Goal: Task Accomplishment & Management: Manage account settings

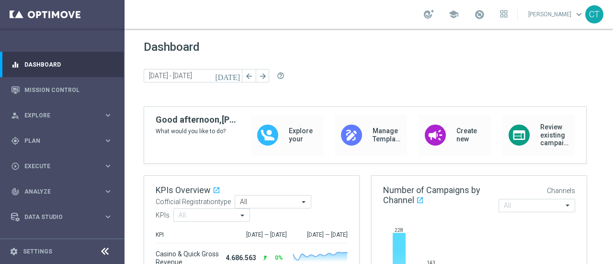
scroll to position [18, 0]
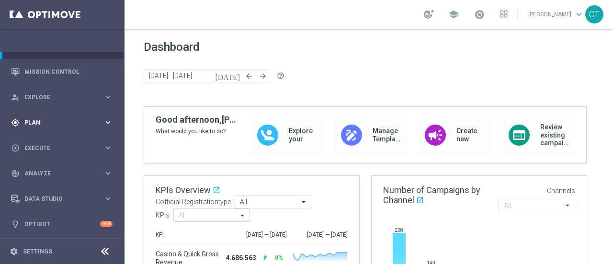
click at [91, 117] on div "gps_fixed Plan keyboard_arrow_right" at bounding box center [62, 122] width 124 height 25
click at [50, 141] on link "Target Groups" at bounding box center [62, 142] width 75 height 8
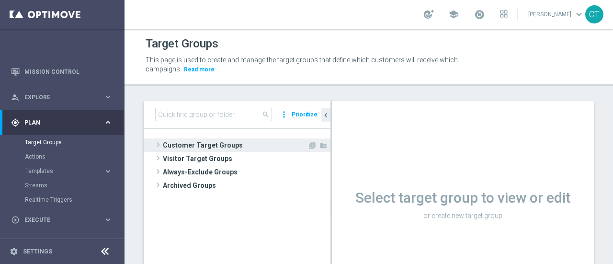
click at [190, 143] on span "Customer Target Groups" at bounding box center [235, 144] width 145 height 13
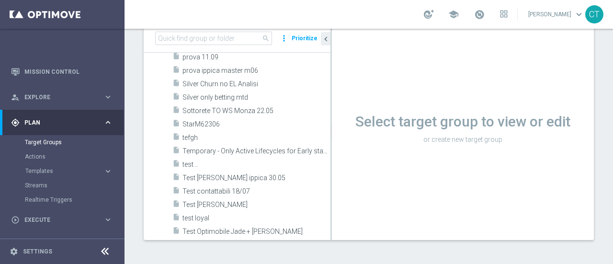
scroll to position [875, 0]
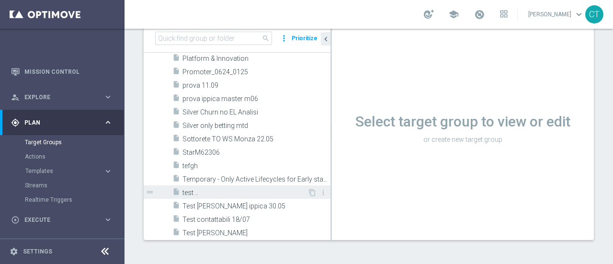
click at [268, 189] on span "test .." at bounding box center [244, 193] width 125 height 8
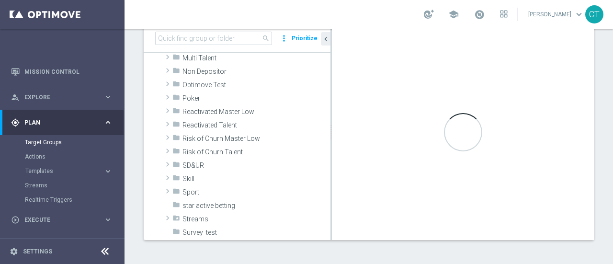
scroll to position [0, 0]
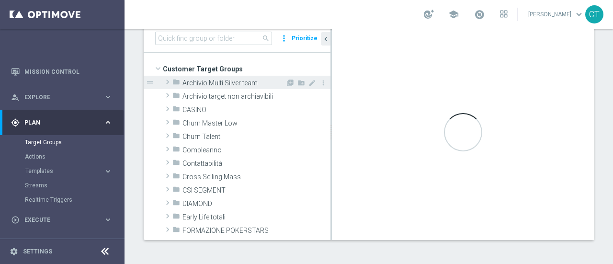
click at [168, 82] on span at bounding box center [168, 81] width 10 height 11
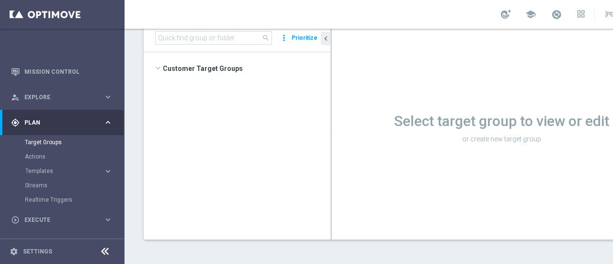
scroll to position [952, 0]
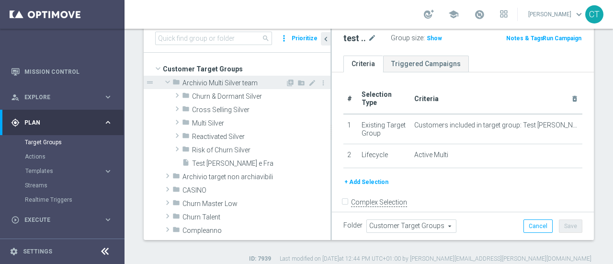
click at [168, 78] on span at bounding box center [167, 82] width 11 height 10
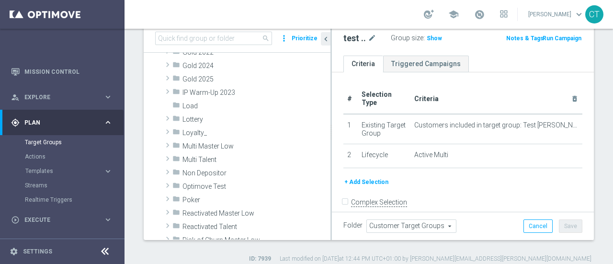
scroll to position [201, 0]
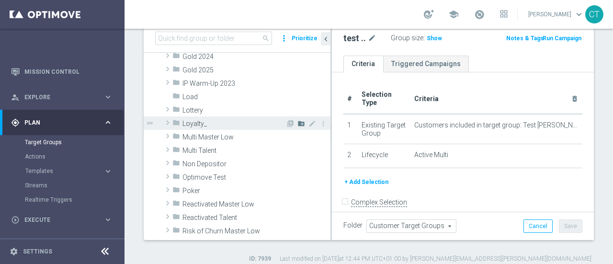
click at [297, 124] on icon "create_new_folder" at bounding box center [301, 124] width 8 height 8
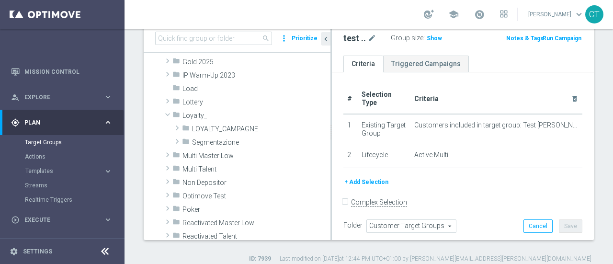
scroll to position [214, 0]
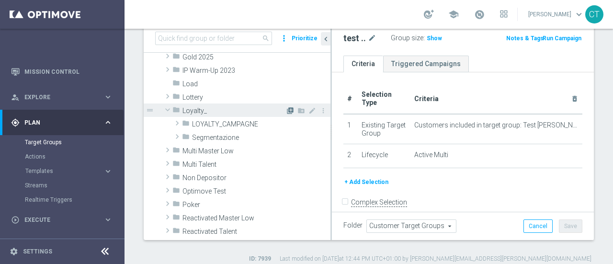
click at [286, 110] on icon "library_add" at bounding box center [290, 111] width 8 height 8
type input "Loyalty_"
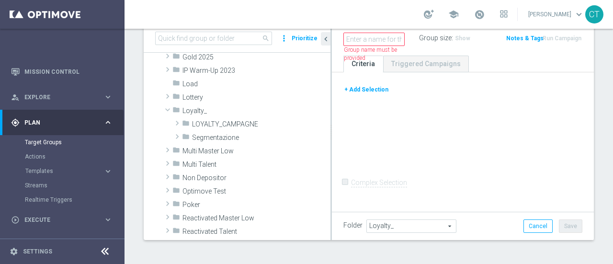
click at [369, 89] on button "+ Add Selection" at bounding box center [366, 89] width 46 height 11
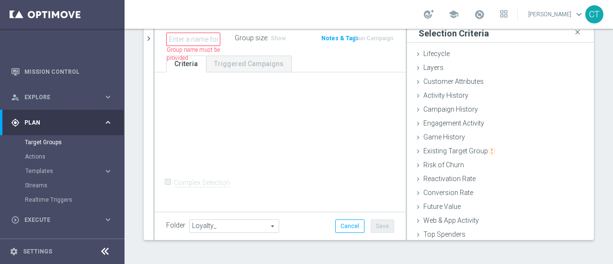
scroll to position [44, 0]
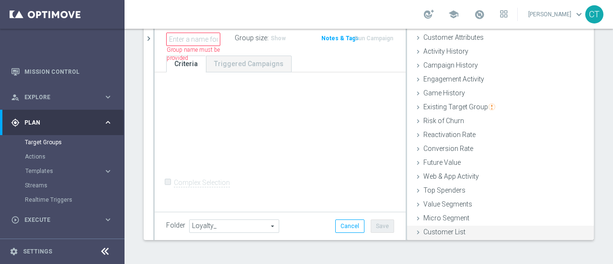
click at [459, 236] on div "Customer List done" at bounding box center [500, 233] width 187 height 14
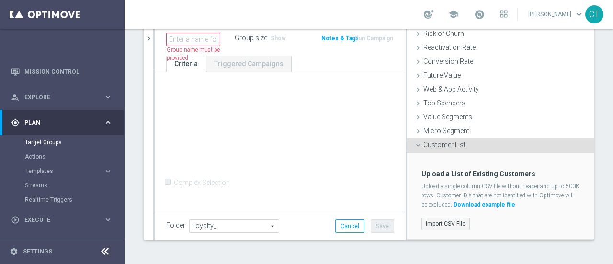
click at [451, 226] on label "Import CSV File" at bounding box center [445, 224] width 48 height 12
click at [0, 0] on input "Import CSV File" at bounding box center [0, 0] width 0 height 0
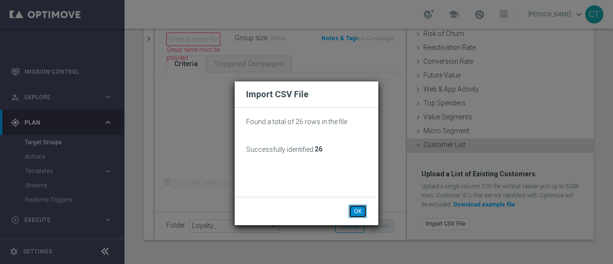
click at [362, 212] on button "OK" at bounding box center [358, 210] width 18 height 13
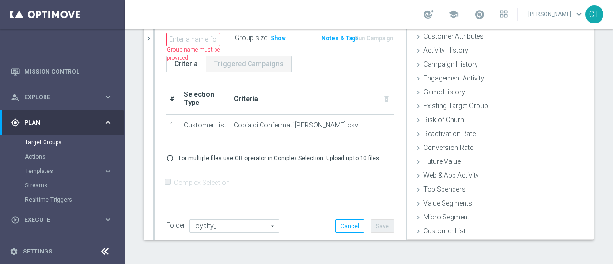
scroll to position [44, 0]
click at [178, 34] on input "text" at bounding box center [193, 39] width 54 height 13
type input "O"
type input "[GEOGRAPHIC_DATA]"
click at [325, 182] on form "Complex Selection Invalid Expression" at bounding box center [280, 192] width 228 height 35
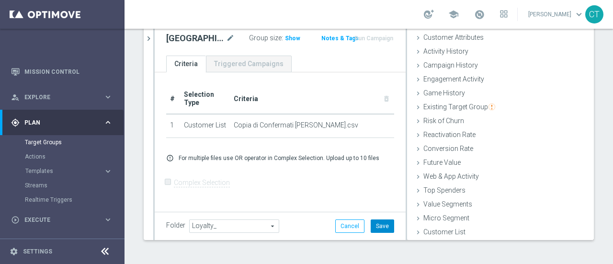
click at [377, 226] on button "Save" at bounding box center [382, 225] width 23 height 13
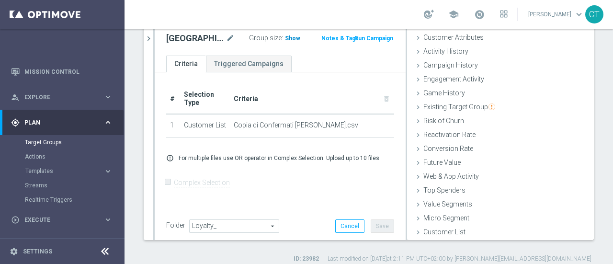
click at [285, 36] on span "Show" at bounding box center [292, 38] width 15 height 7
click at [285, 37] on span "26" at bounding box center [289, 39] width 9 height 9
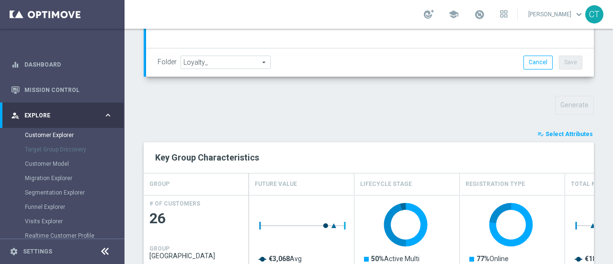
scroll to position [316, 0]
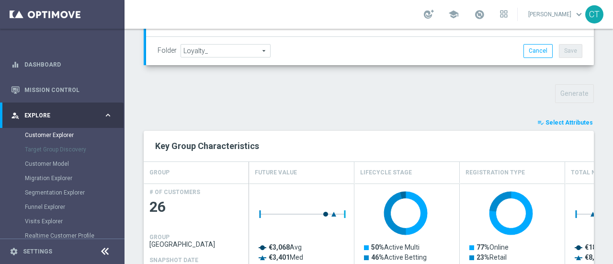
click at [555, 119] on span "Select Attributes" at bounding box center [568, 122] width 47 height 7
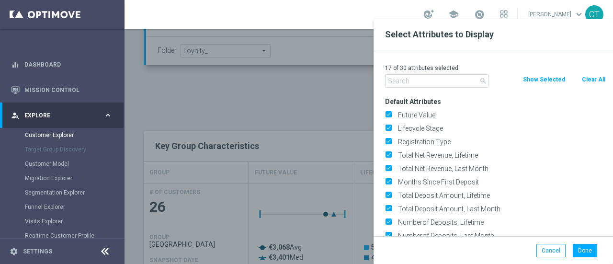
click at [599, 80] on button "Clear All" at bounding box center [593, 79] width 25 height 11
checkbox input "false"
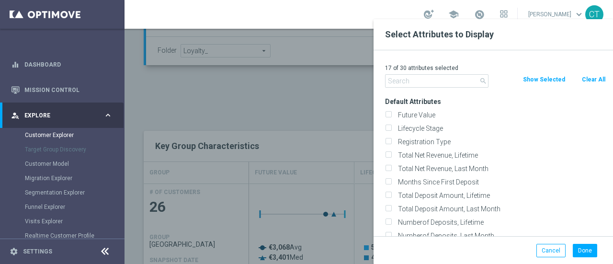
checkbox input "false"
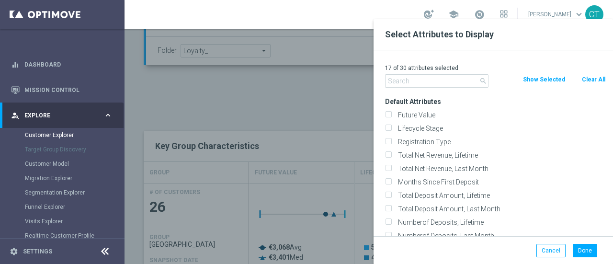
checkbox input "false"
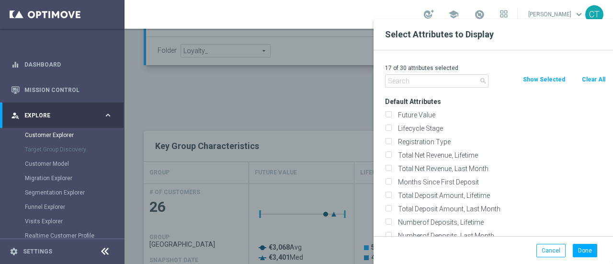
checkbox input "false"
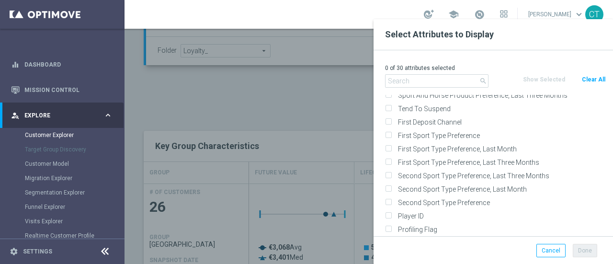
scroll to position [6975, 0]
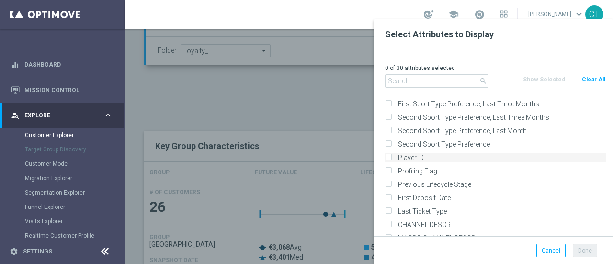
click at [390, 156] on input "Player ID" at bounding box center [388, 159] width 6 height 6
checkbox input "true"
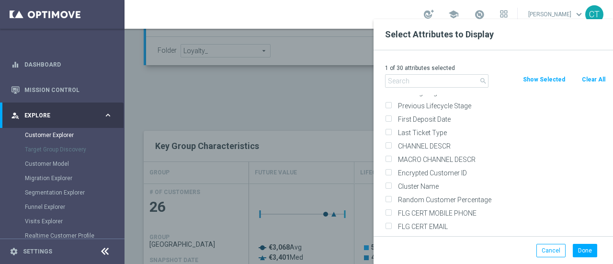
scroll to position [7057, 0]
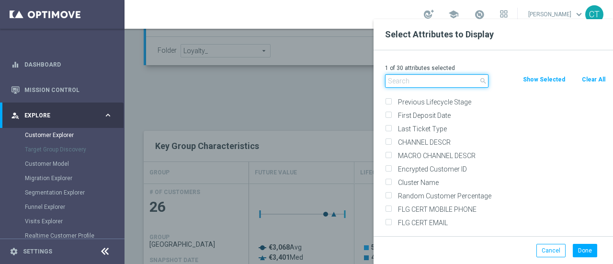
click at [433, 83] on input "text" at bounding box center [436, 80] width 103 height 13
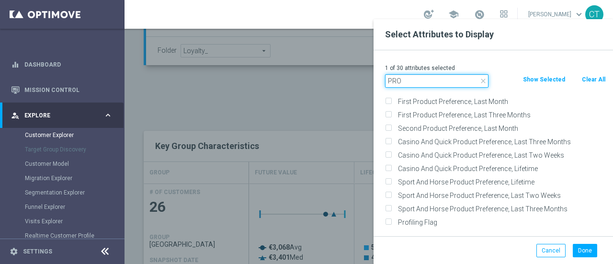
scroll to position [395, 0]
type input "PRO"
click at [388, 113] on input "First Product Preference, Last Three Months" at bounding box center [388, 116] width 6 height 6
checkbox input "true"
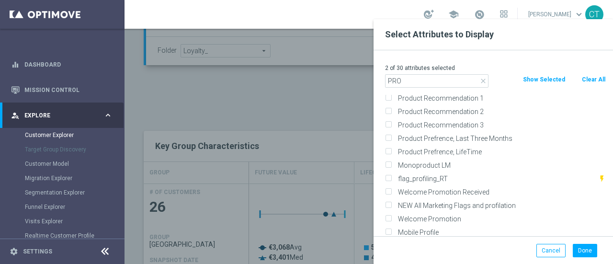
scroll to position [246, 0]
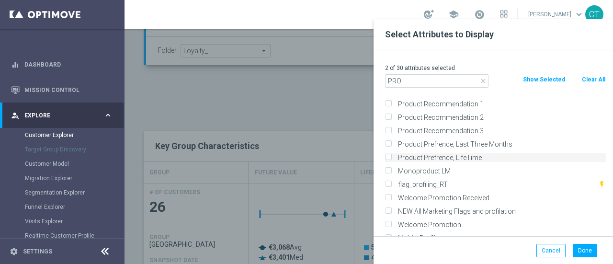
click at [388, 157] on input "Product Prefrence, LifeTime" at bounding box center [388, 159] width 6 height 6
checkbox input "true"
click at [388, 145] on input "Product Prefrence, Last Three Months" at bounding box center [388, 145] width 6 height 6
checkbox input "true"
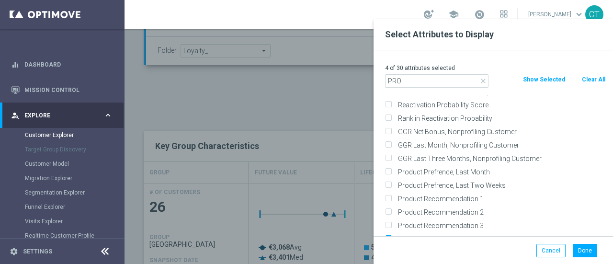
scroll to position [152, 0]
click at [395, 168] on label "Product Prefrence, Last Month" at bounding box center [500, 171] width 211 height 9
click at [387, 169] on input "Product Prefrence, Last Month" at bounding box center [388, 172] width 6 height 6
checkbox input "true"
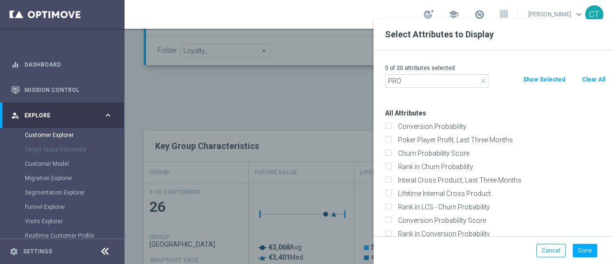
scroll to position [0, 0]
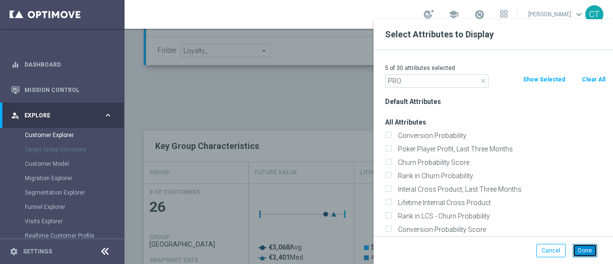
click at [582, 247] on button "Done" at bounding box center [585, 250] width 24 height 13
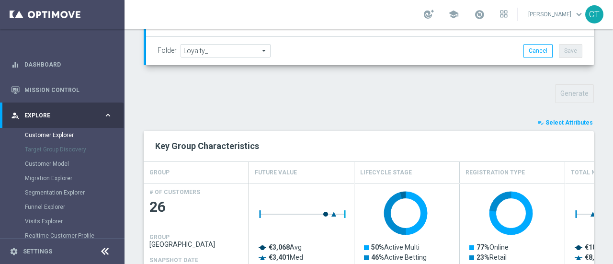
type input "Search"
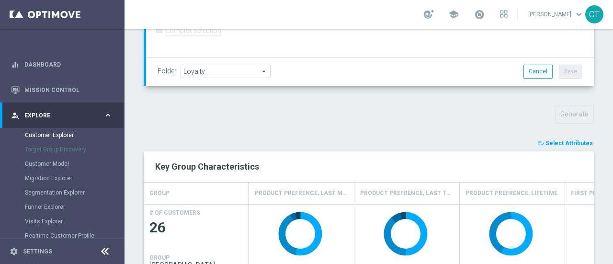
scroll to position [297, 0]
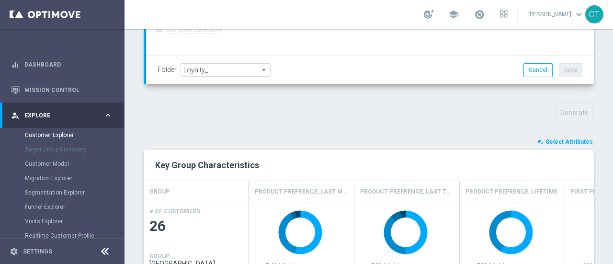
click at [563, 138] on span "Select Attributes" at bounding box center [568, 141] width 47 height 7
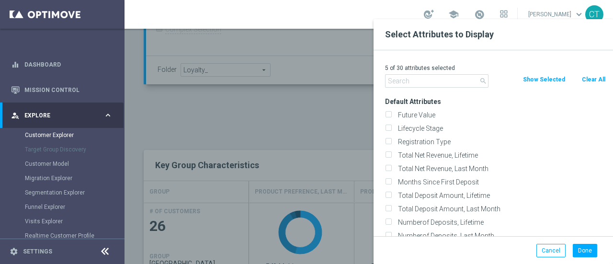
click at [454, 79] on input "text" at bounding box center [436, 80] width 103 height 13
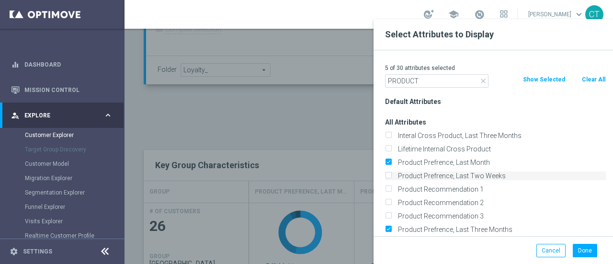
type input "PRODUCT"
click at [389, 176] on input "Product Prefrence, Last Two Weeks" at bounding box center [388, 177] width 6 height 6
checkbox input "true"
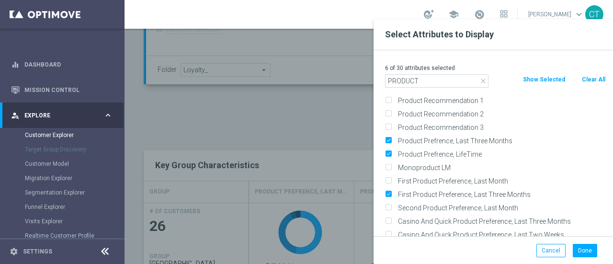
scroll to position [90, 0]
click at [388, 180] on input "First Product Preference, Last Month" at bounding box center [388, 181] width 6 height 6
checkbox input "true"
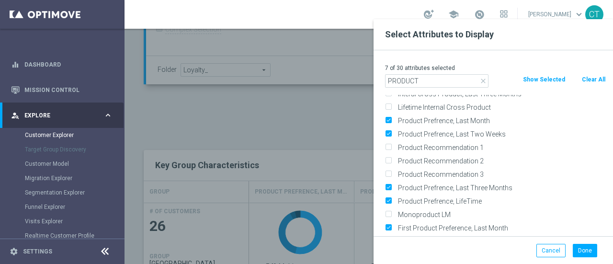
scroll to position [0, 0]
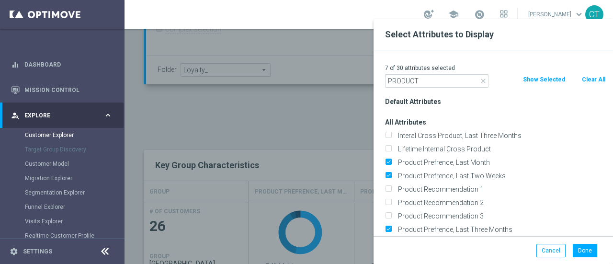
click at [482, 80] on icon "close" at bounding box center [483, 81] width 8 height 8
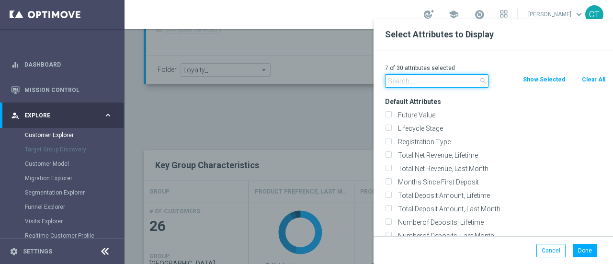
click at [449, 79] on input "text" at bounding box center [436, 80] width 103 height 13
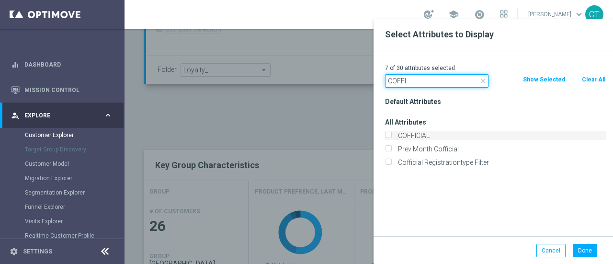
type input "COFFI"
click at [395, 133] on label "COFFICIAL" at bounding box center [500, 135] width 211 height 9
click at [389, 134] on input "COFFICIAL" at bounding box center [388, 137] width 6 height 6
checkbox input "true"
click at [581, 248] on button "Done" at bounding box center [585, 250] width 24 height 13
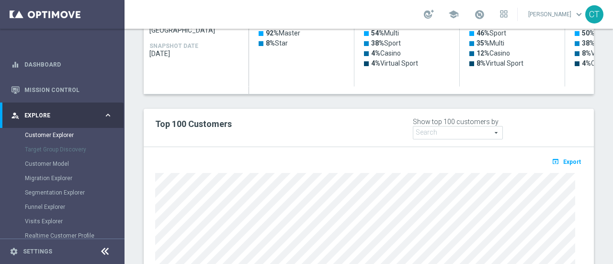
scroll to position [514, 0]
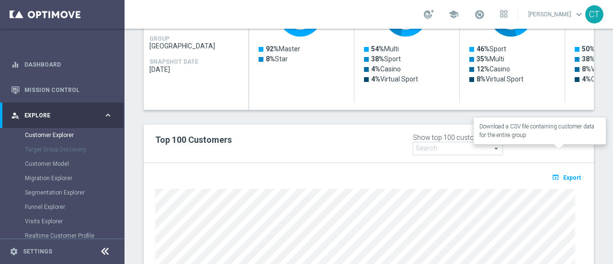
click at [563, 174] on span "Export" at bounding box center [572, 177] width 18 height 7
